Goal: Transaction & Acquisition: Purchase product/service

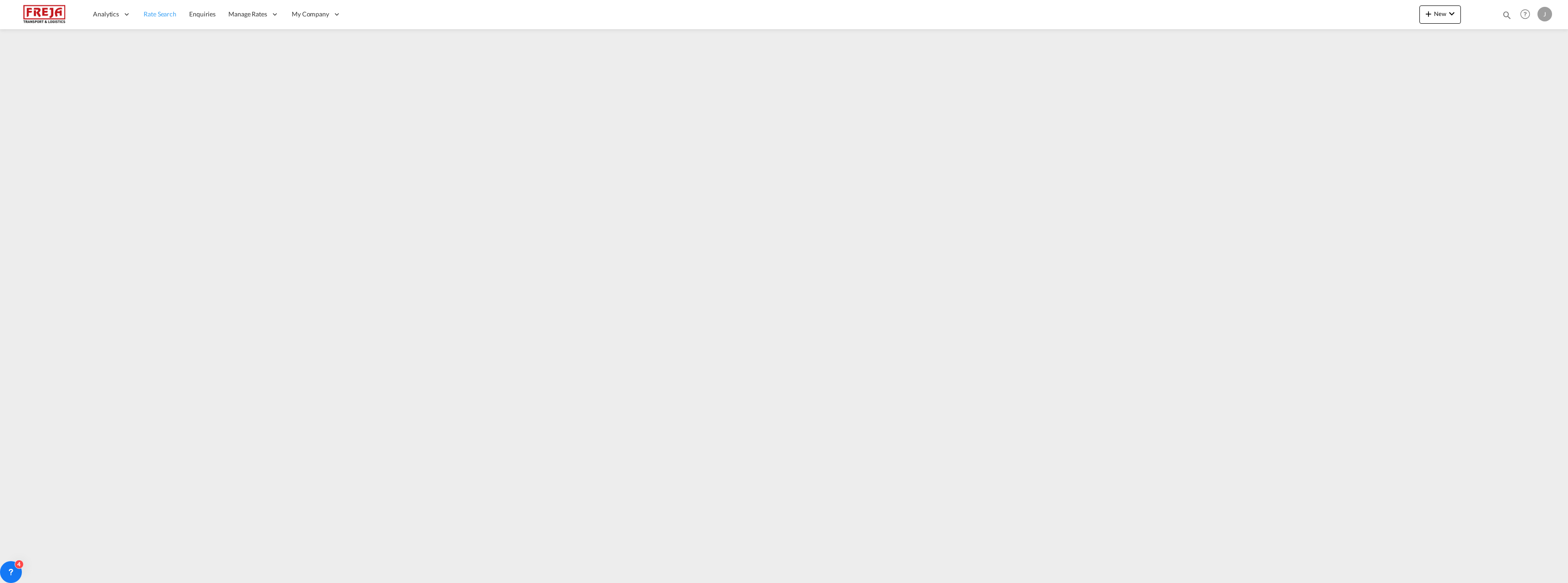
click at [169, 14] on span "Rate Search" at bounding box center [160, 14] width 33 height 8
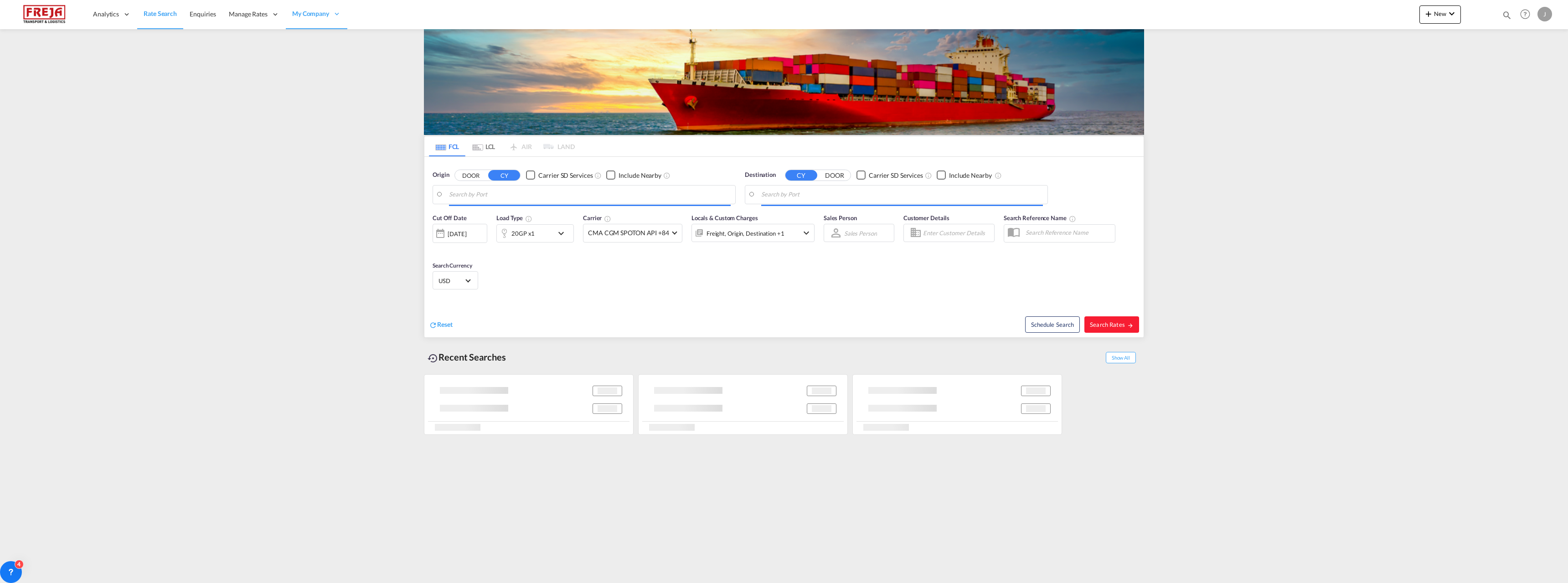
type input "[GEOGRAPHIC_DATA] ([GEOGRAPHIC_DATA]), [GEOGRAPHIC_DATA]"
type input "San Antonio, CLSAI"
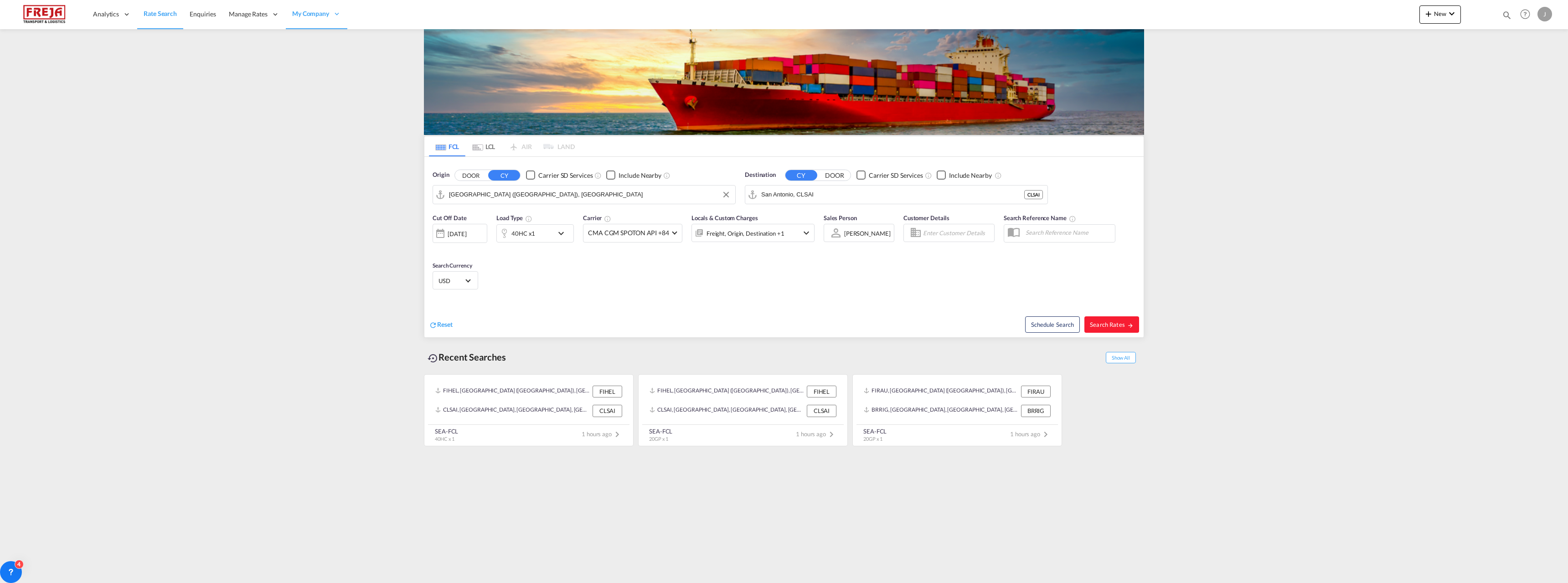
click at [539, 193] on input "[GEOGRAPHIC_DATA] ([GEOGRAPHIC_DATA]), [GEOGRAPHIC_DATA]" at bounding box center [589, 194] width 282 height 14
click at [506, 216] on div "Raumo ( [GEOGRAPHIC_DATA] ) [GEOGRAPHIC_DATA] FIRAU" at bounding box center [520, 220] width 173 height 27
type input "Raumo (Rauma), [GEOGRAPHIC_DATA]"
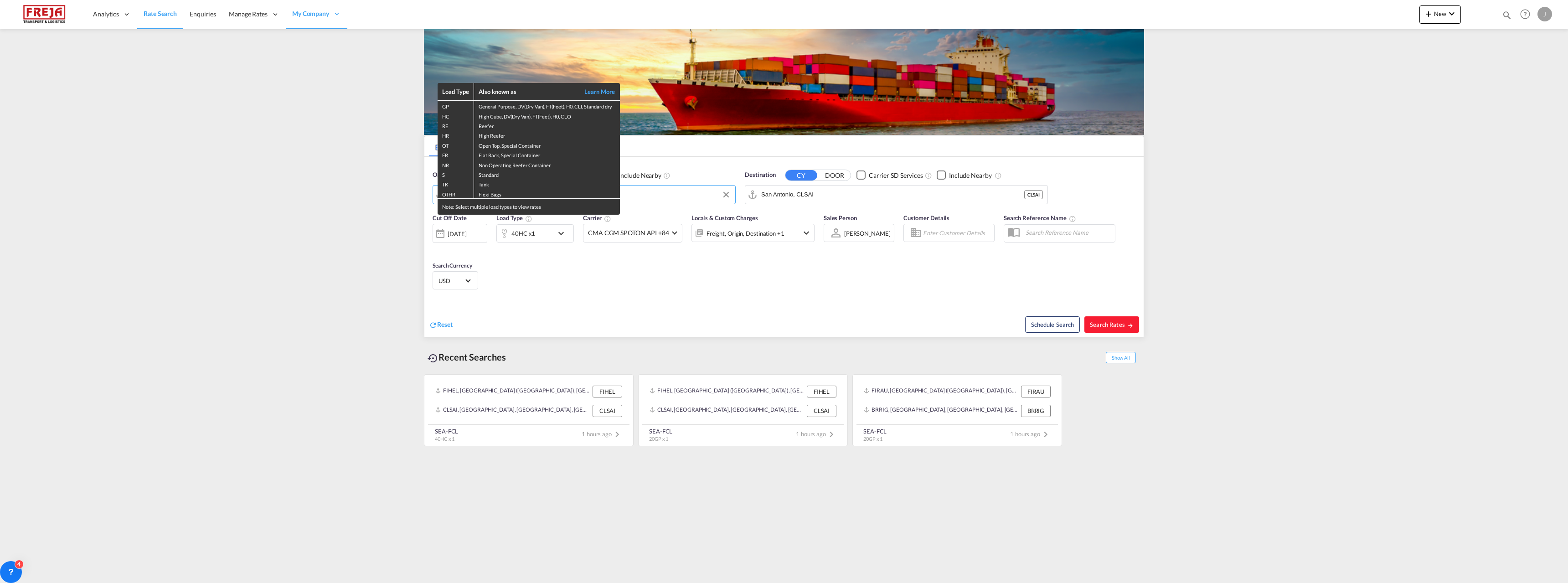
click at [819, 194] on div "Load Type Also known as Learn More GP General Purpose, DV(Dry Van), FT(Feet), H…" at bounding box center [784, 291] width 1568 height 583
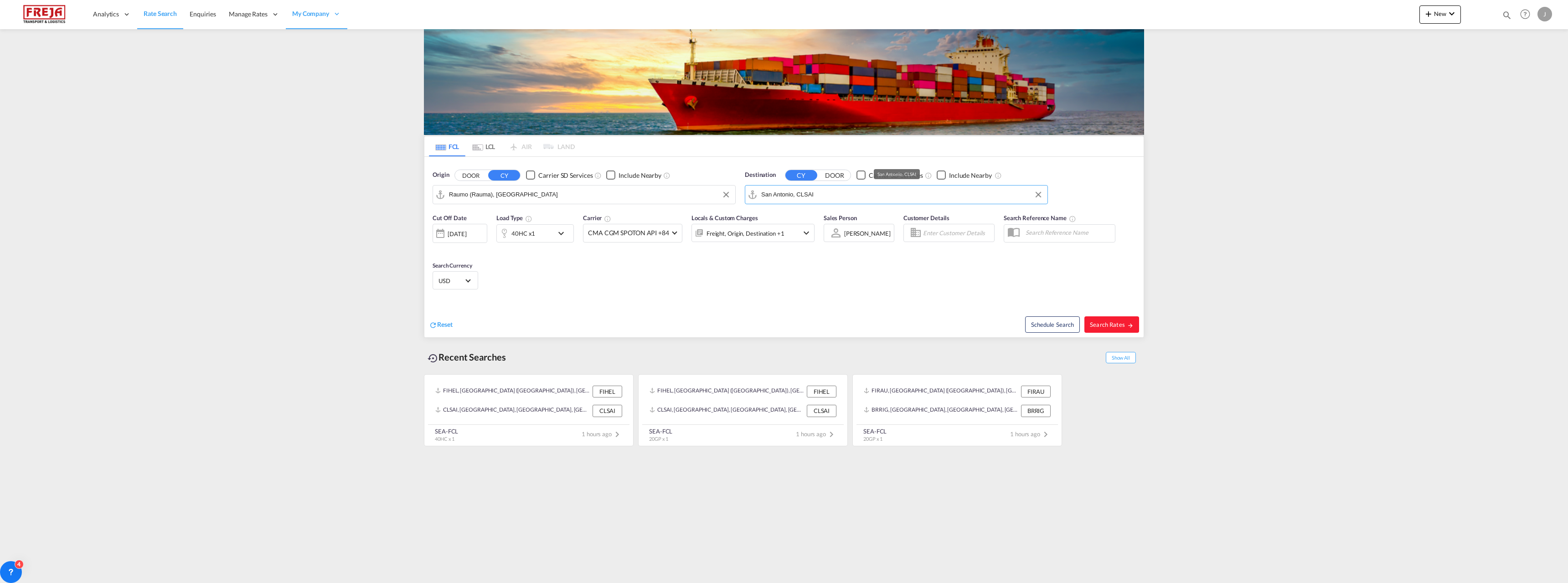
click at [806, 194] on input "San Antonio, CLSAI" at bounding box center [902, 194] width 282 height 14
click at [791, 217] on div "Posorja [GEOGRAPHIC_DATA] ECPSJ" at bounding box center [832, 220] width 173 height 27
type input "Posorja, ECPSJ"
click at [1114, 326] on span "Search Rates" at bounding box center [1112, 324] width 44 height 7
type input "FIRAU to ECPSJ / [DATE]"
